Goal: Task Accomplishment & Management: Complete application form

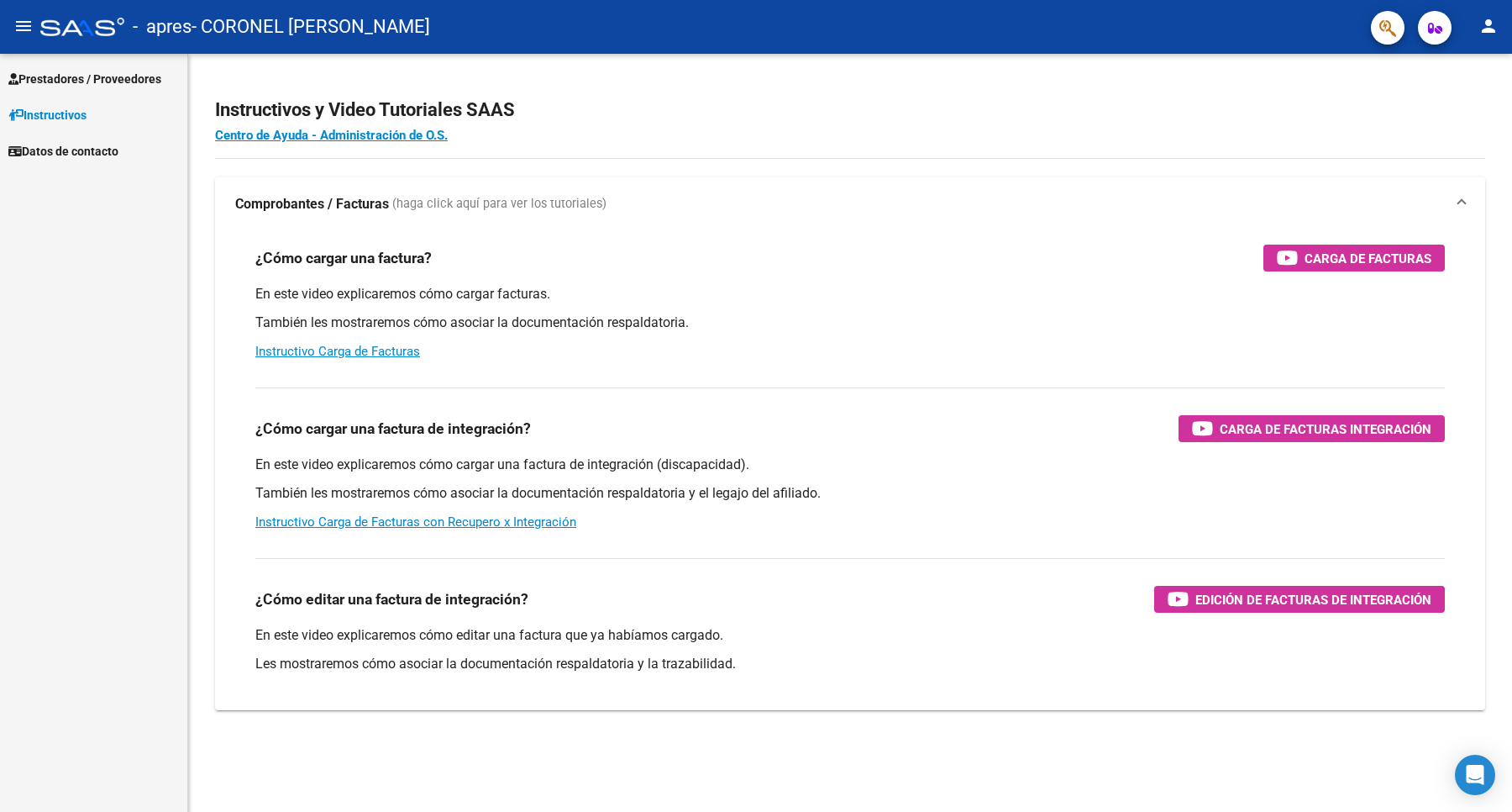
click at [90, 78] on span "Prestadores / Proveedores" at bounding box center [84, 78] width 152 height 18
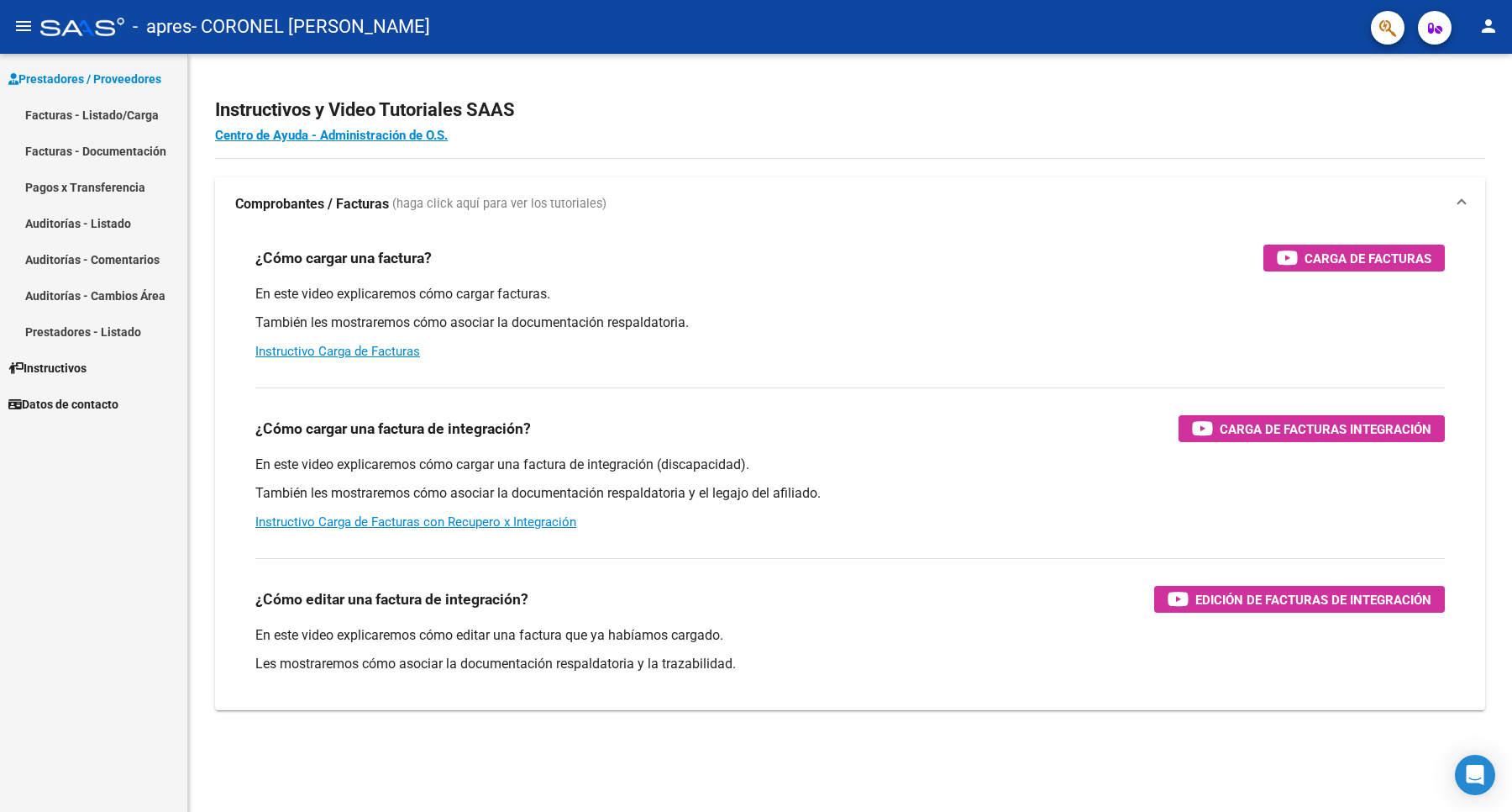
click at [88, 112] on link "Facturas - Listado/Carga" at bounding box center [93, 115] width 187 height 36
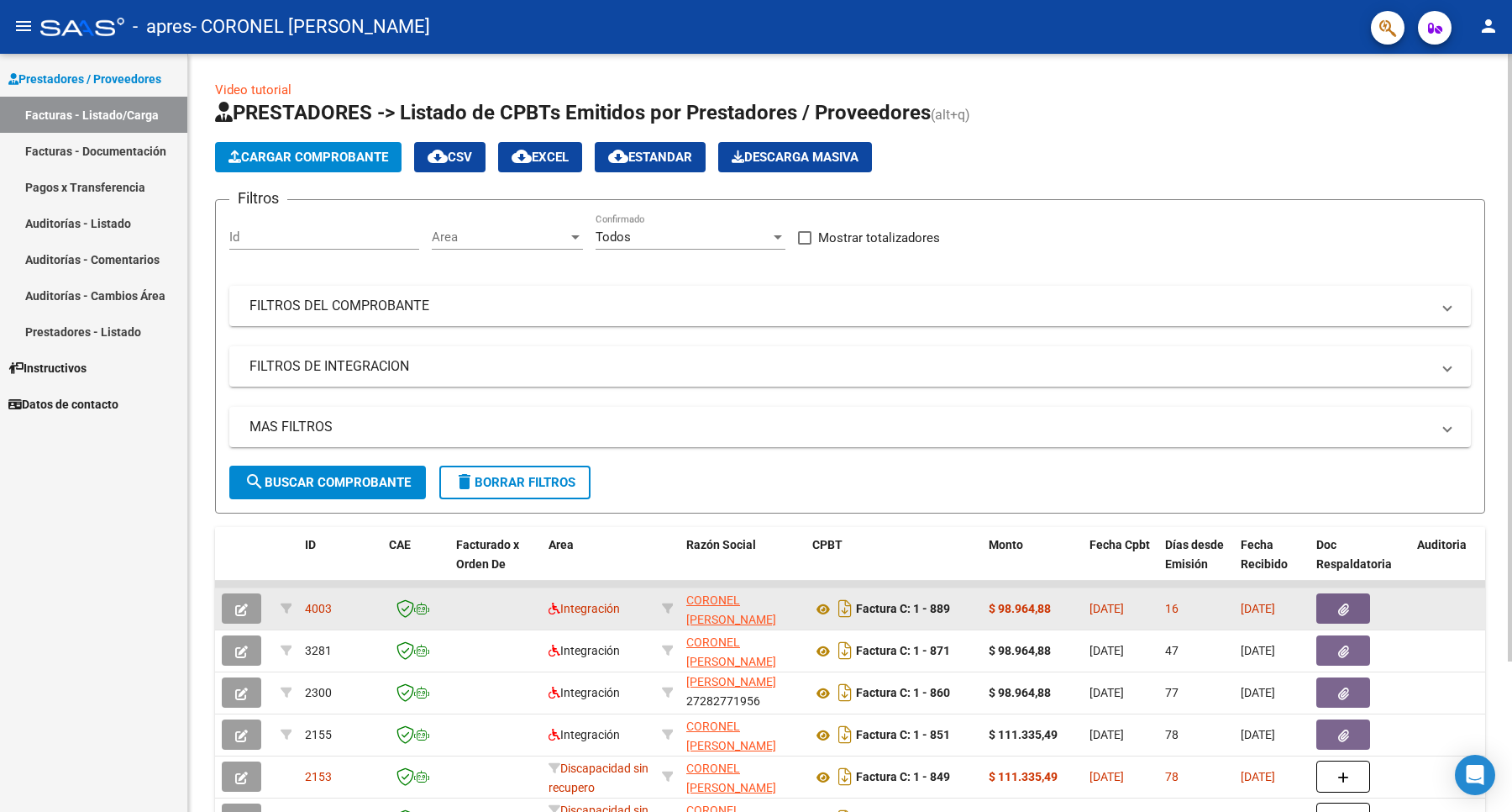
click at [246, 605] on icon "button" at bounding box center [241, 609] width 13 height 13
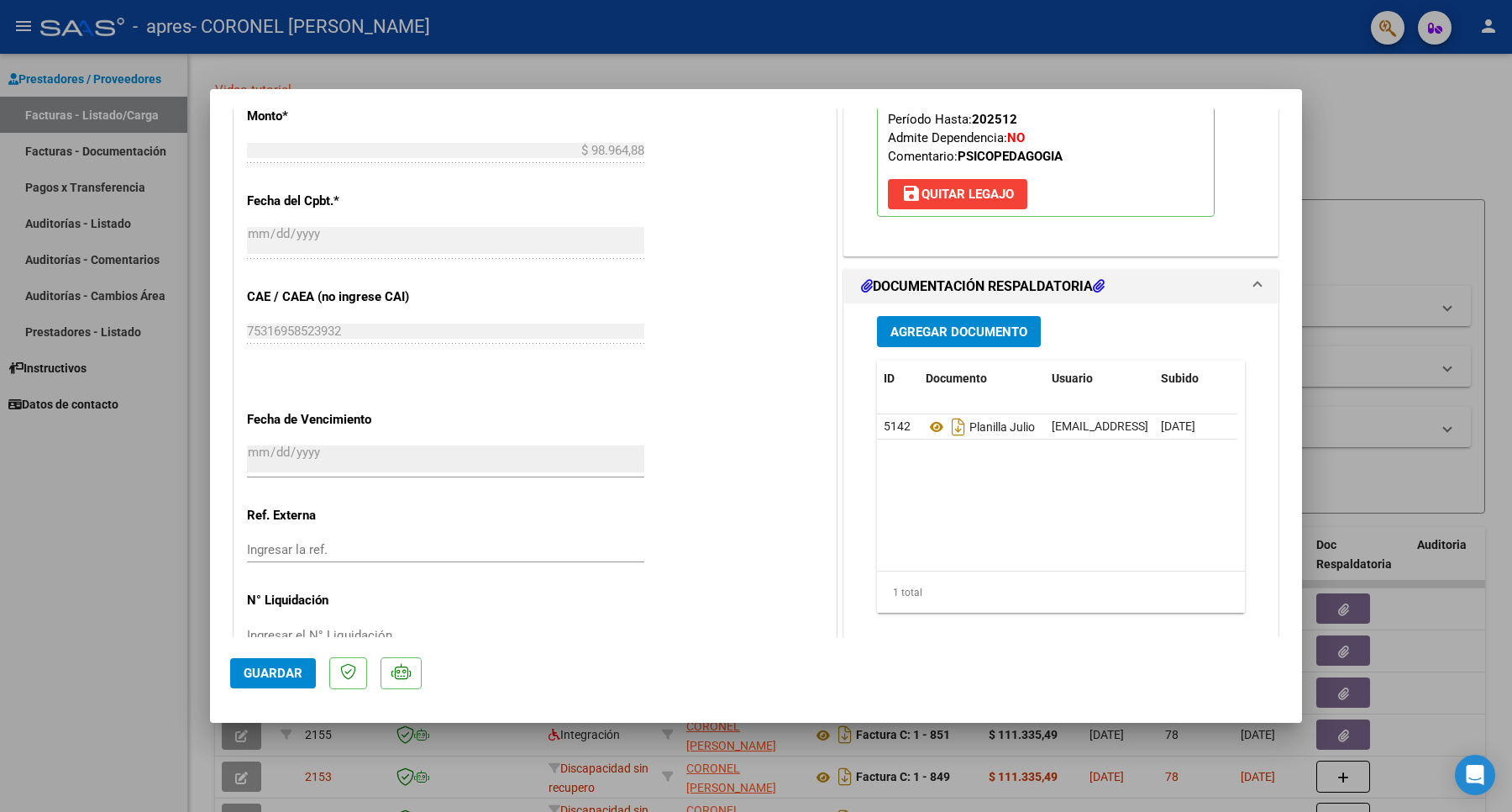
scroll to position [917, 0]
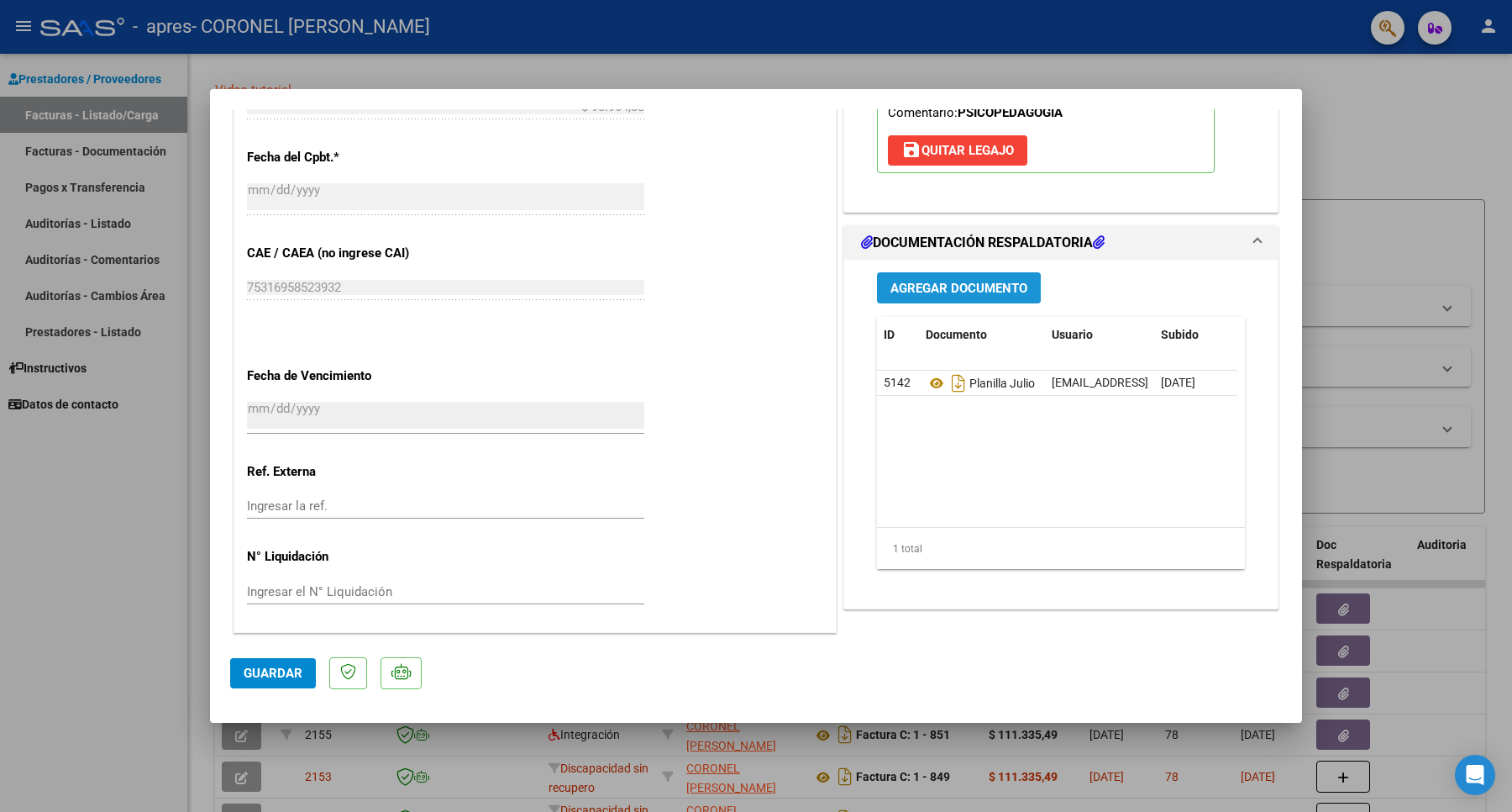
click at [979, 281] on span "Agregar Documento" at bounding box center [959, 289] width 137 height 16
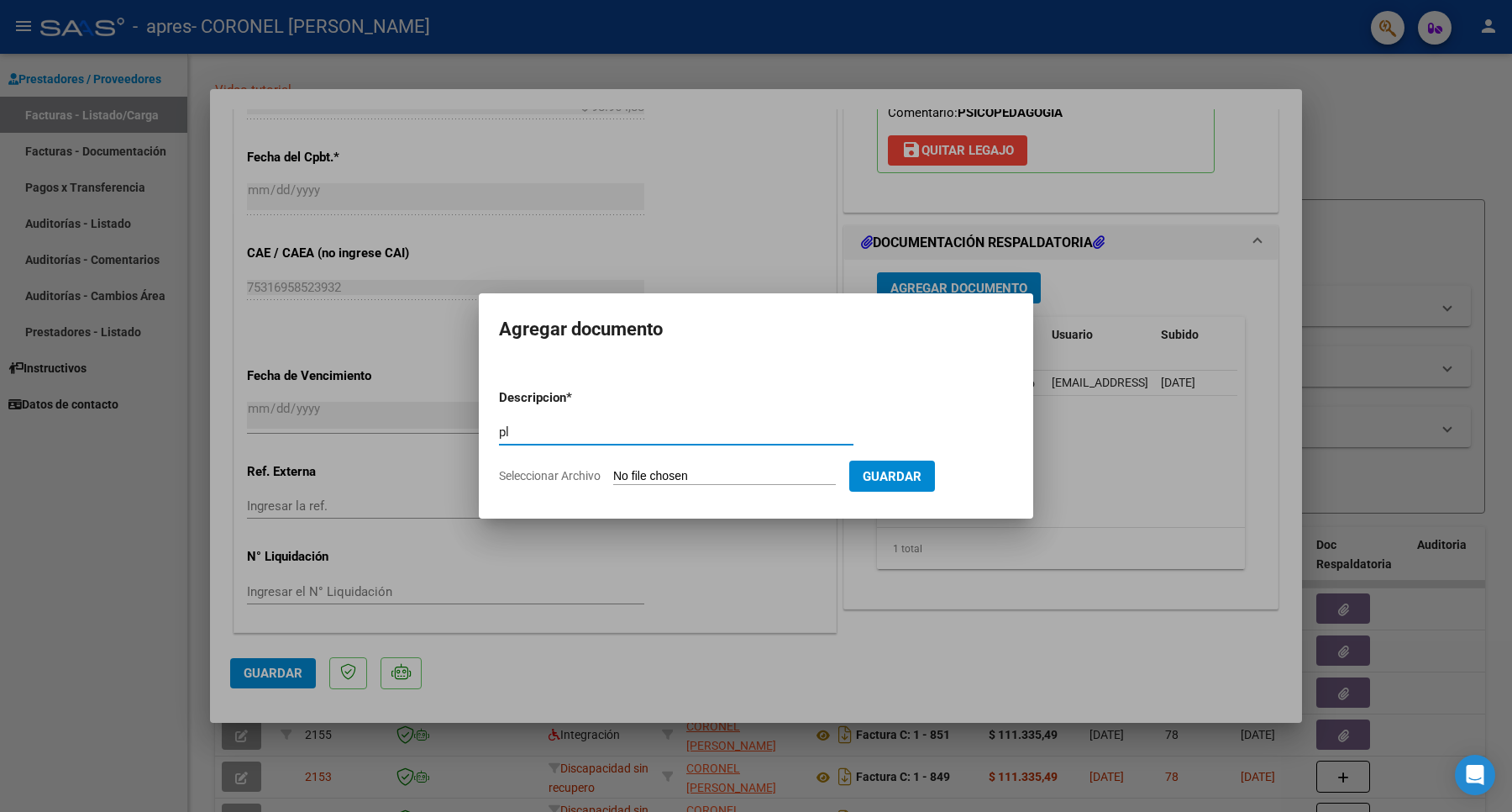
type input "p"
type input "PLANILLA ASISTENCIA [PERSON_NAME][DATE]"
click at [796, 473] on input "Seleccionar Archivo" at bounding box center [725, 477] width 222 height 16
type input "C:\fakepath\WhatsApp Image [DATE] 18.23.49.jpeg"
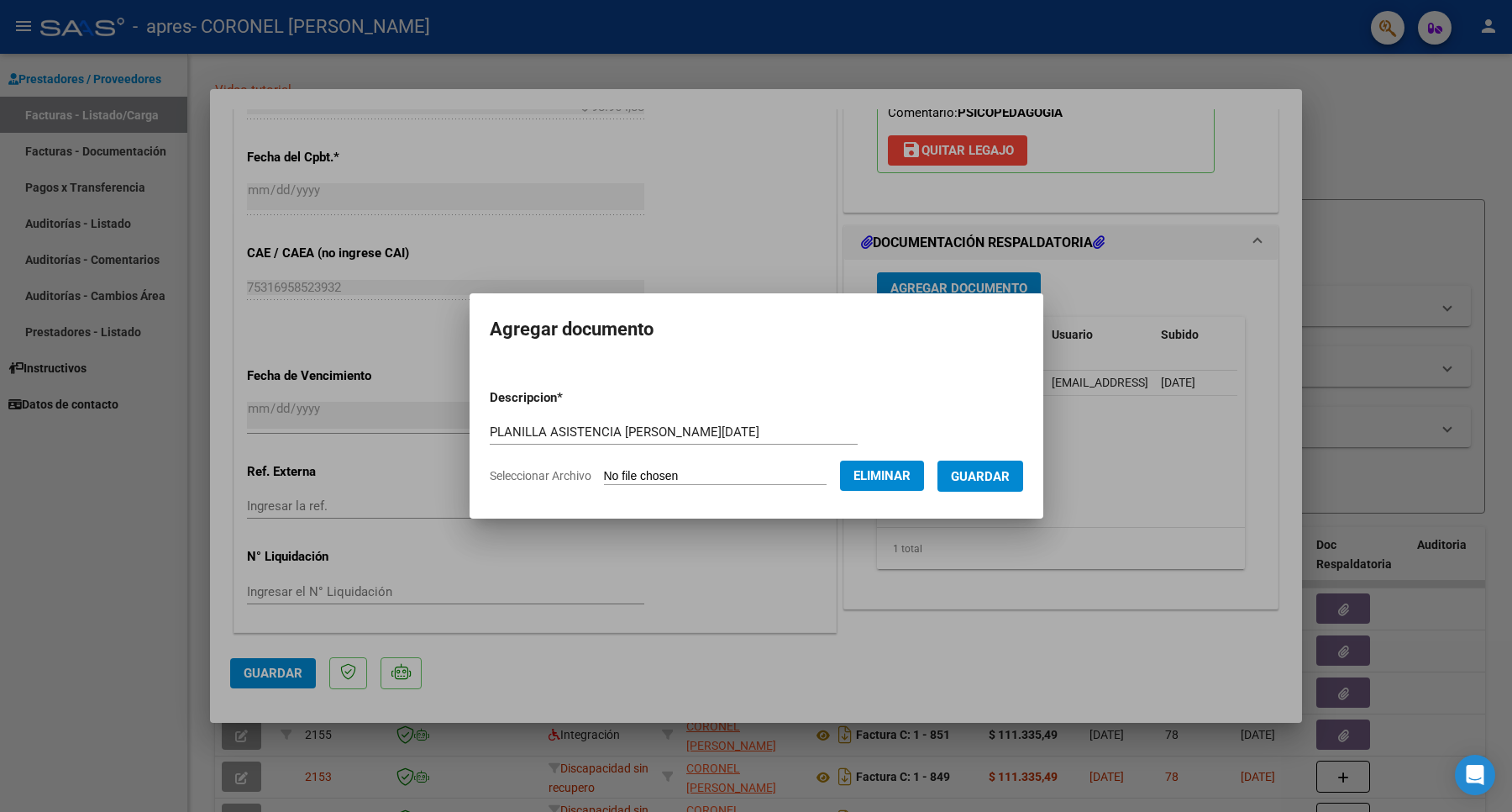
click at [986, 472] on span "Guardar" at bounding box center [980, 477] width 59 height 16
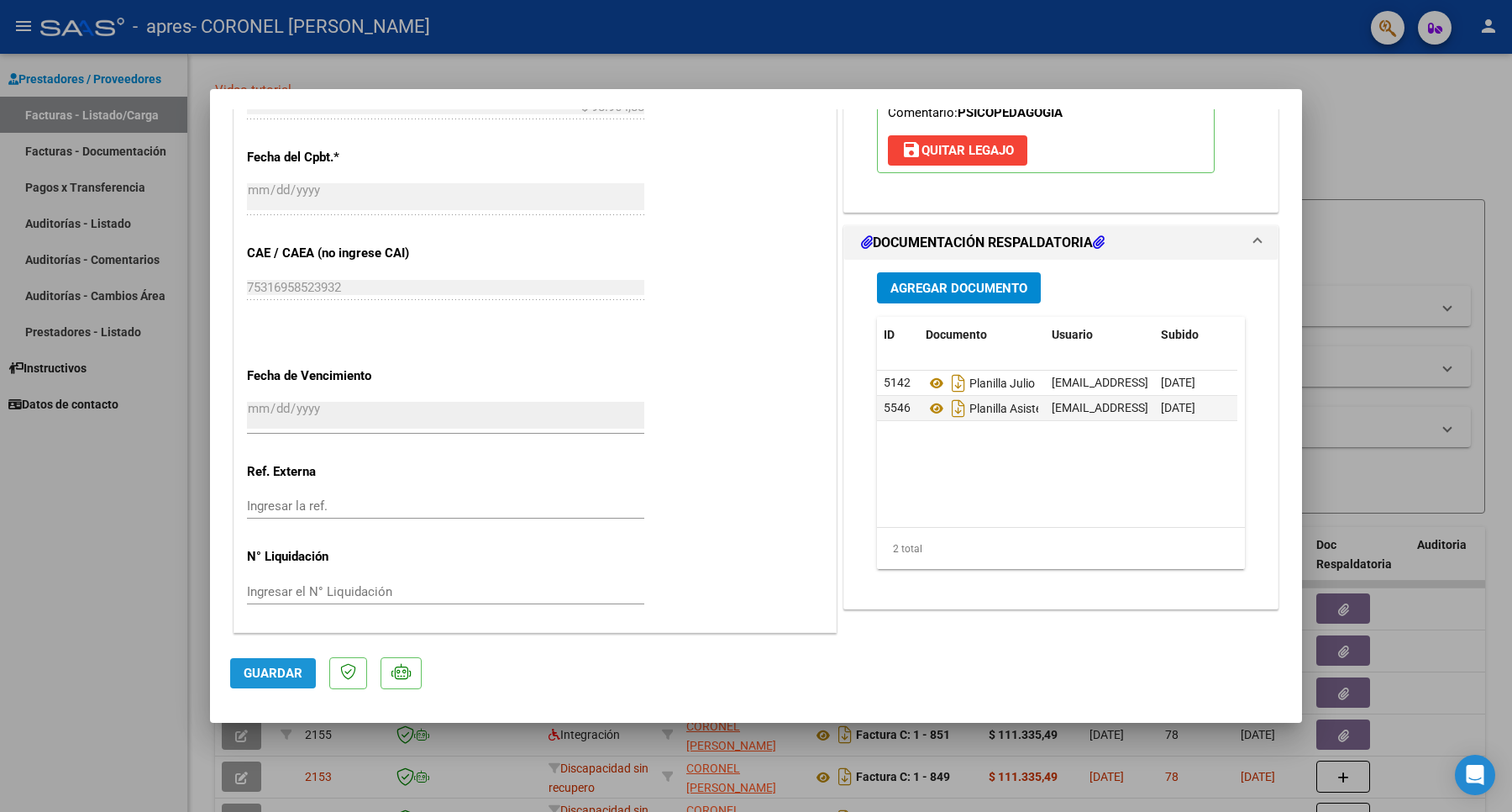
click at [286, 672] on span "Guardar" at bounding box center [273, 673] width 59 height 16
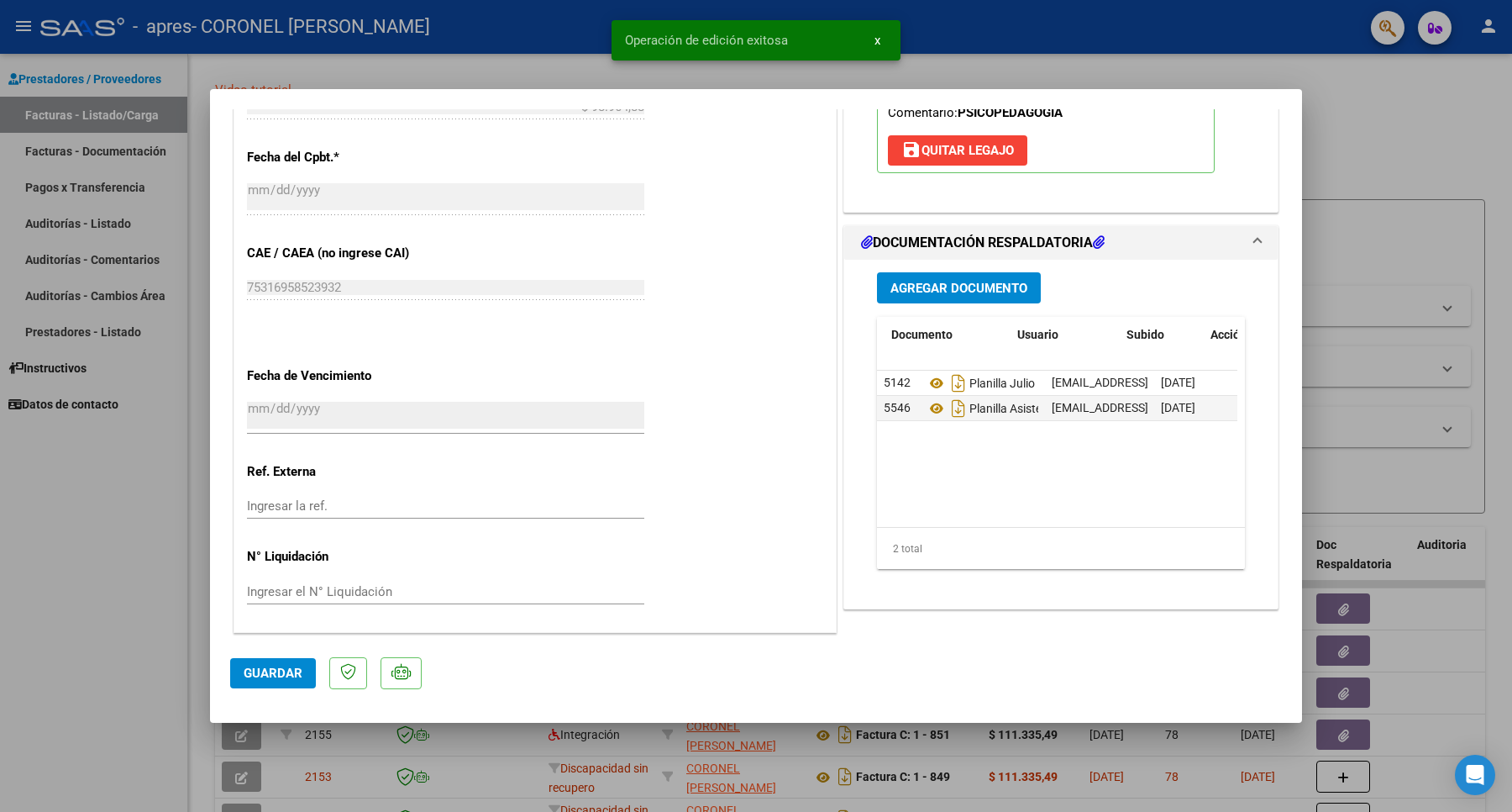
scroll to position [0, 84]
click at [291, 669] on span "Guardar" at bounding box center [273, 673] width 59 height 16
click at [55, 628] on div at bounding box center [756, 406] width 1512 height 812
